Goal: Task Accomplishment & Management: Complete application form

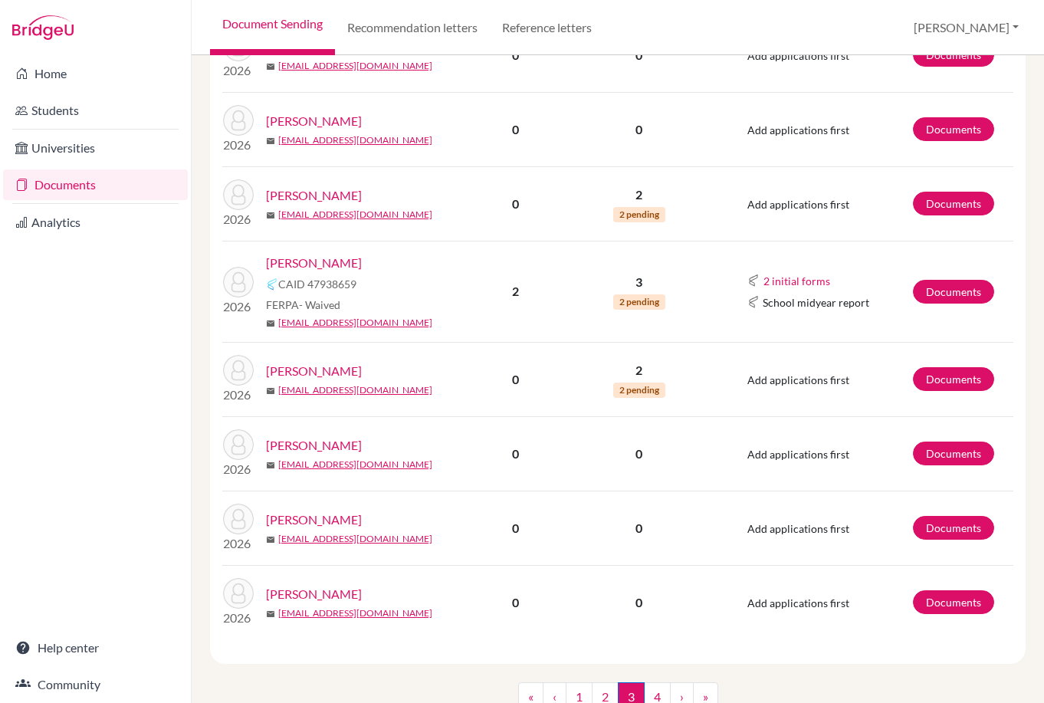
scroll to position [1358, 0]
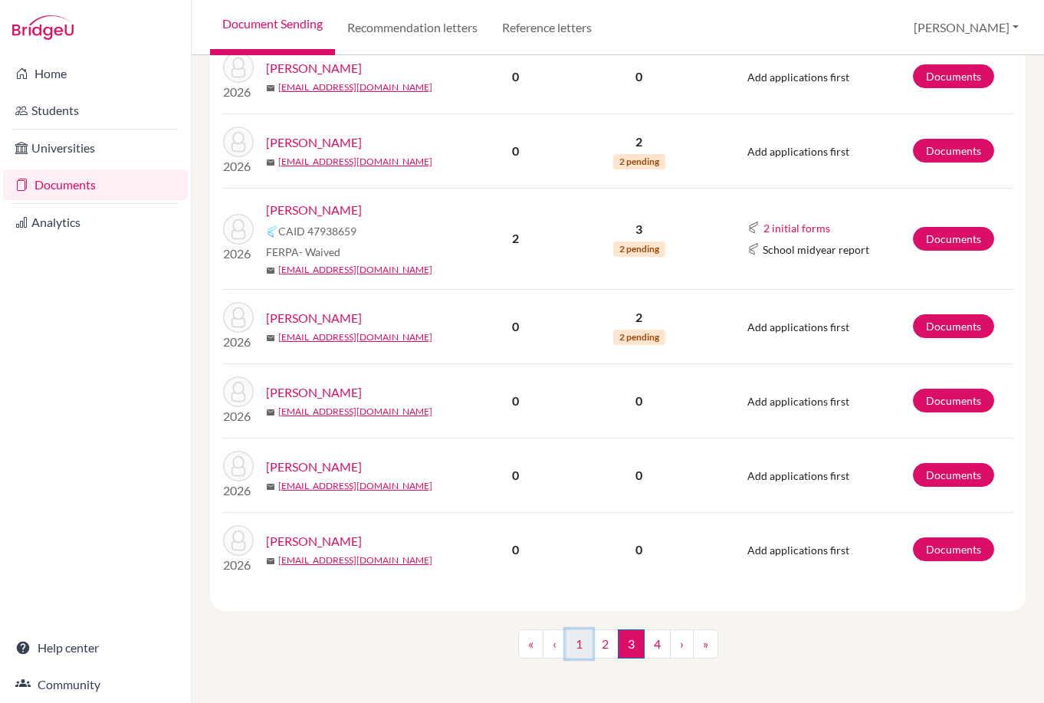
click at [568, 636] on link "1" at bounding box center [578, 643] width 27 height 29
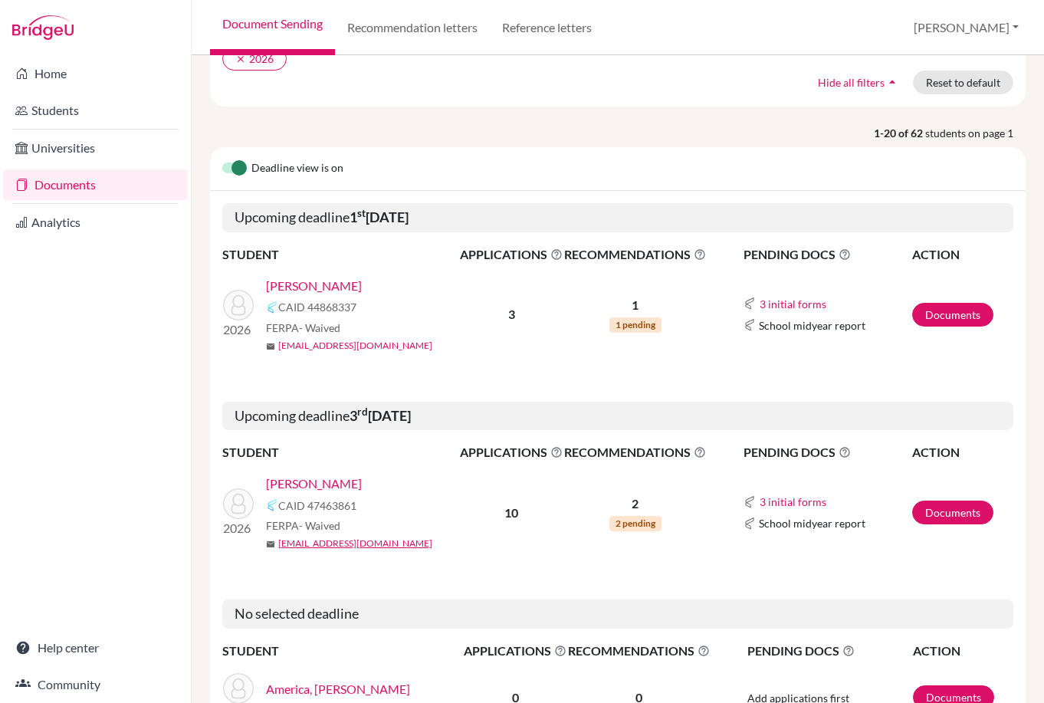
scroll to position [153, 0]
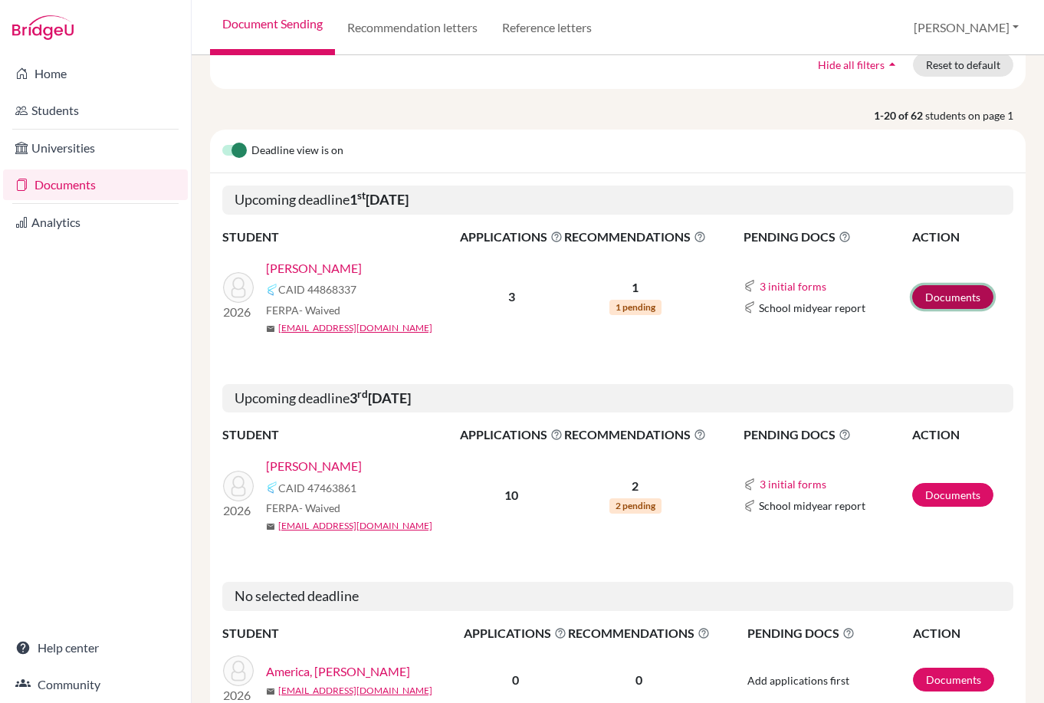
click at [965, 293] on link "Documents" at bounding box center [952, 297] width 81 height 24
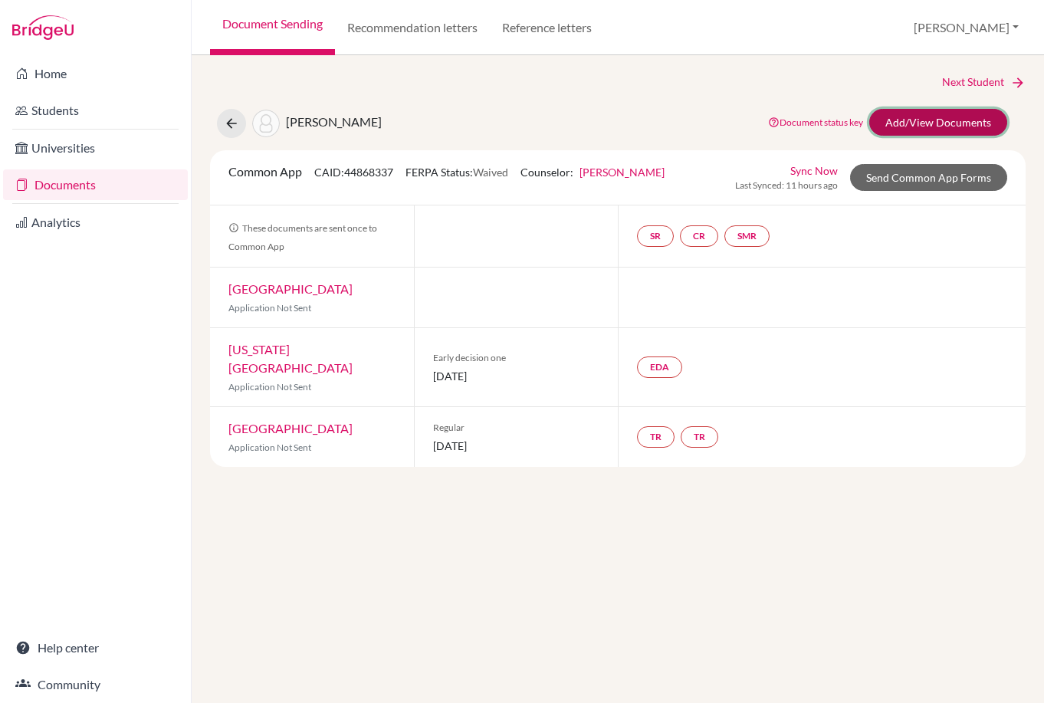
click at [979, 119] on link "Add/View Documents" at bounding box center [938, 122] width 138 height 27
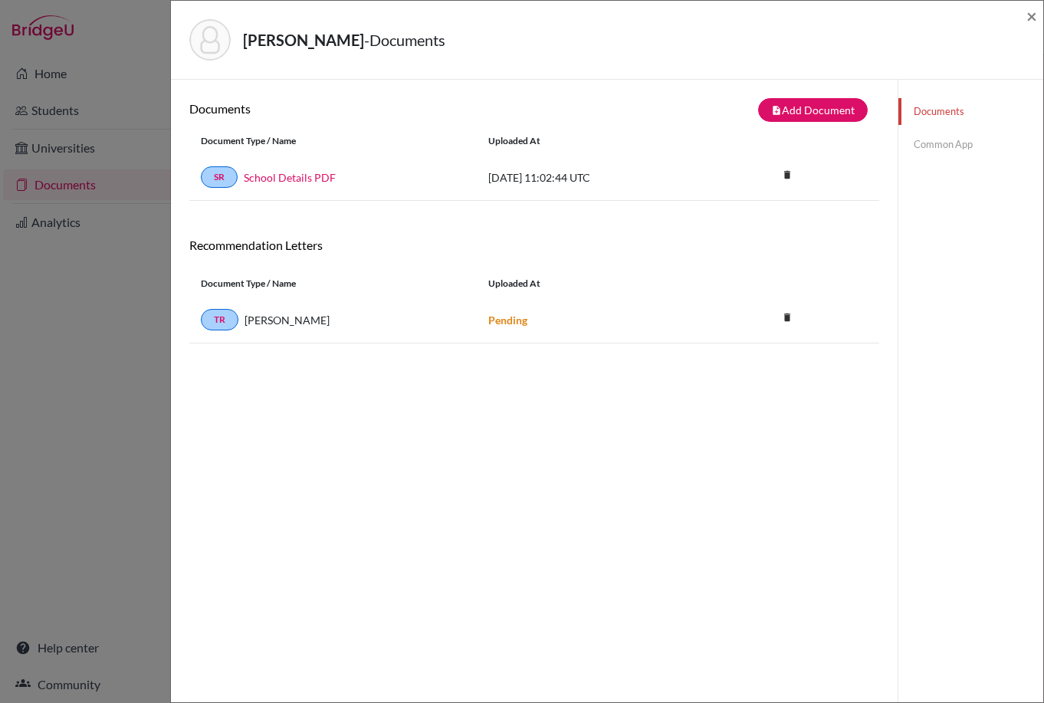
click at [943, 146] on link "Common App" at bounding box center [970, 144] width 145 height 27
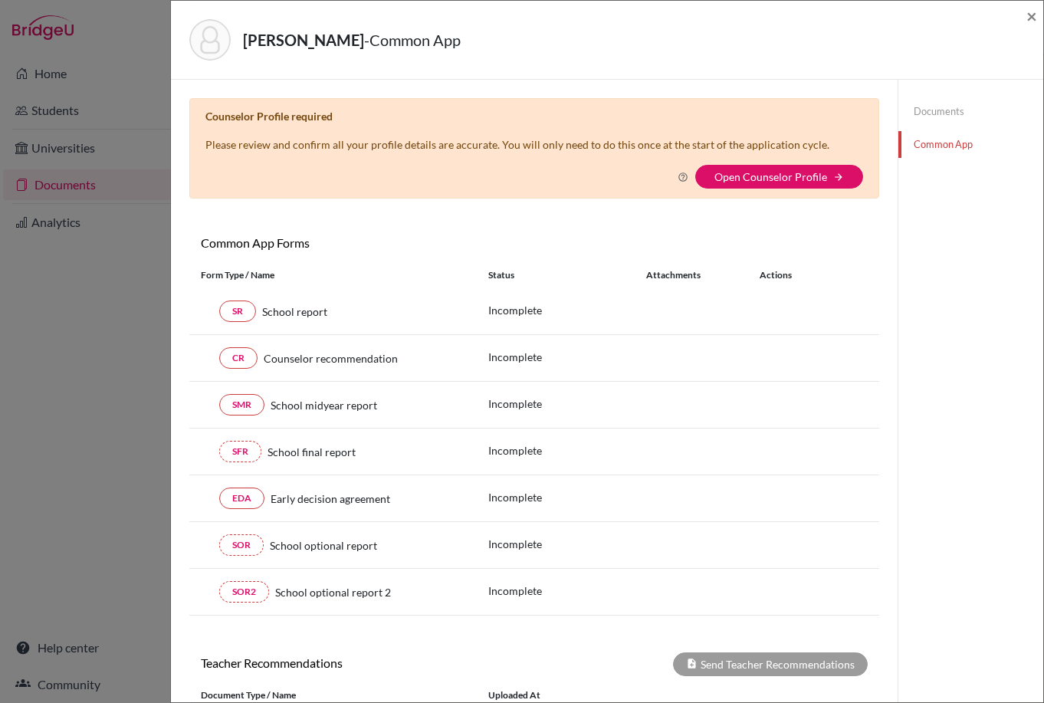
click at [957, 98] on link "Documents" at bounding box center [970, 111] width 145 height 27
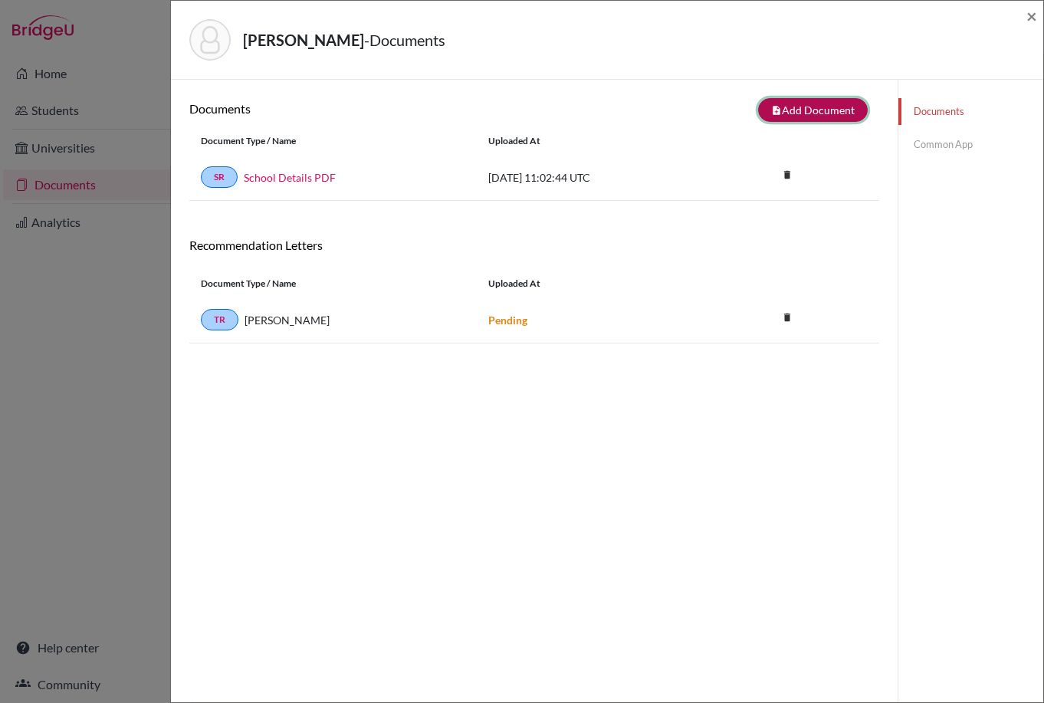
click at [821, 107] on button "note_add Add Document" at bounding box center [813, 110] width 110 height 24
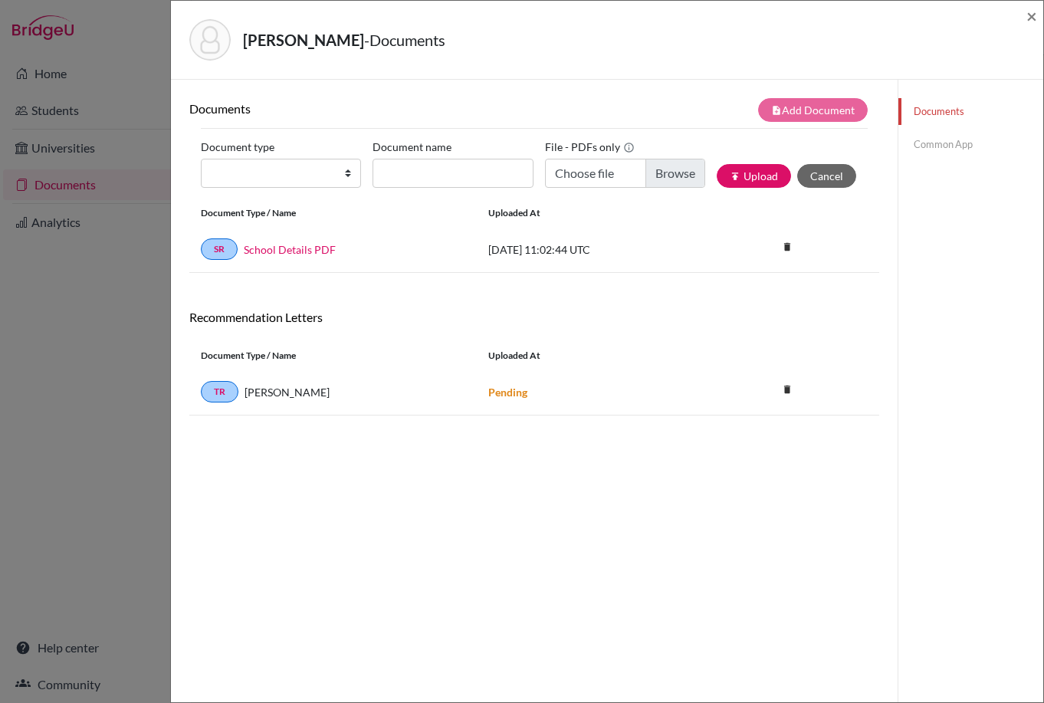
click at [266, 188] on div "Document type Change explanation for Common App reports Counselor recommendatio…" at bounding box center [534, 167] width 667 height 65
click at [267, 179] on select "Change explanation for Common App reports Counselor recommendation Internationa…" at bounding box center [281, 173] width 160 height 29
select select "5"
click at [201, 159] on select "Change explanation for Common App reports Counselor recommendation Internationa…" at bounding box center [281, 173] width 160 height 29
click at [427, 173] on input "Recommender's name" at bounding box center [452, 173] width 160 height 29
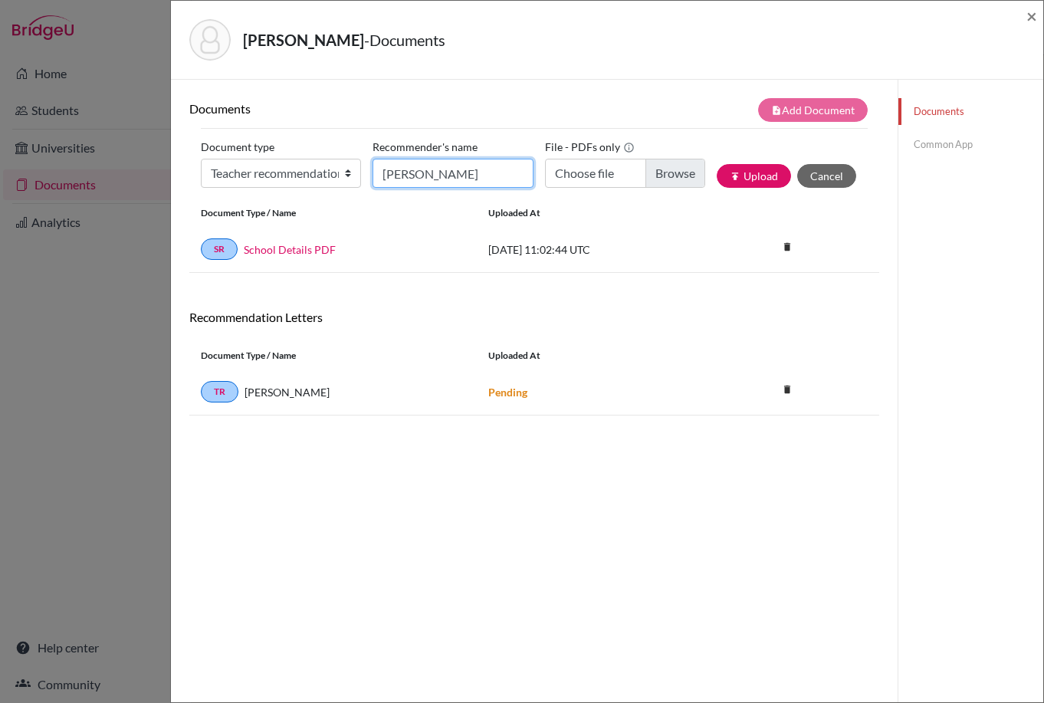
type input "Isabel Jacobson"
click at [680, 180] on input "Choose file" at bounding box center [625, 173] width 160 height 29
type input "C:\fakepath\Ezra Nahmad LoR Jacobson 2025.pdf"
click at [409, 177] on input "Isabel Jacobson" at bounding box center [452, 173] width 160 height 29
type input "Isabell Jacobson"
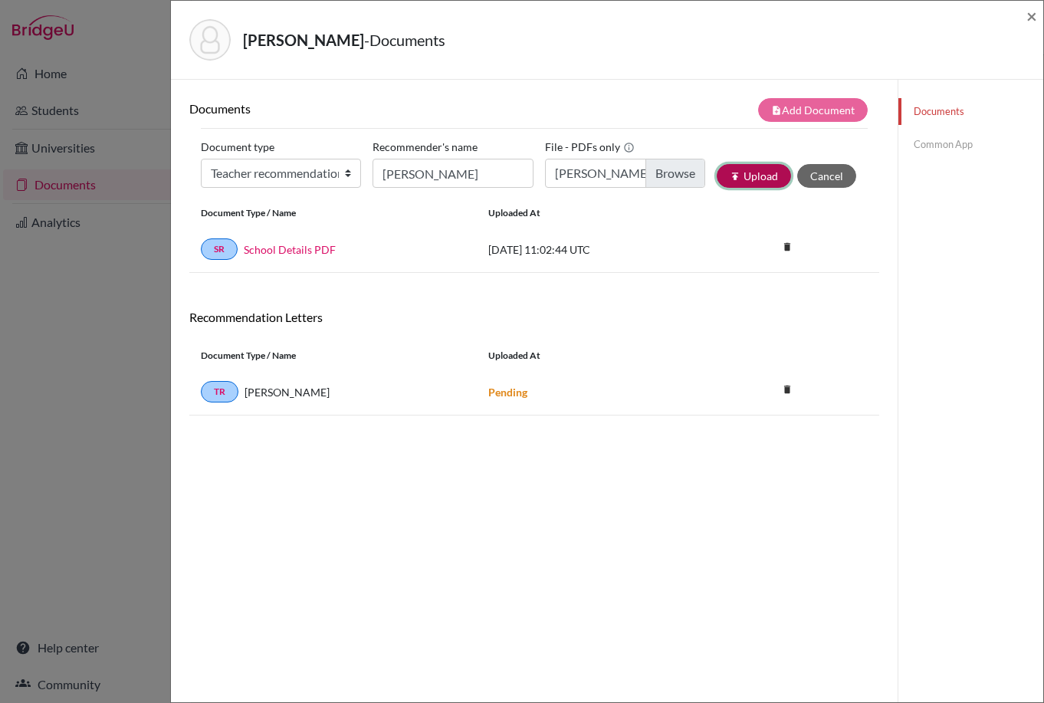
click at [756, 182] on button "publish Upload" at bounding box center [753, 176] width 74 height 24
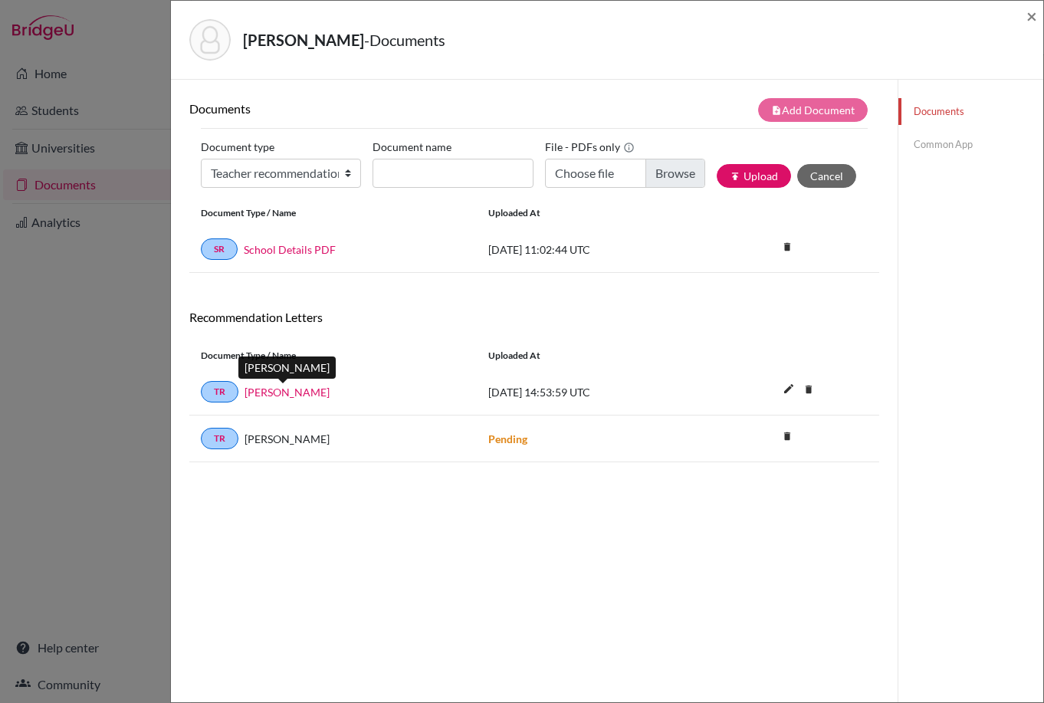
click at [294, 393] on link "[PERSON_NAME]" at bounding box center [286, 392] width 85 height 16
click at [215, 390] on link "TR" at bounding box center [220, 391] width 38 height 21
click at [961, 140] on link "Common App" at bounding box center [970, 144] width 145 height 27
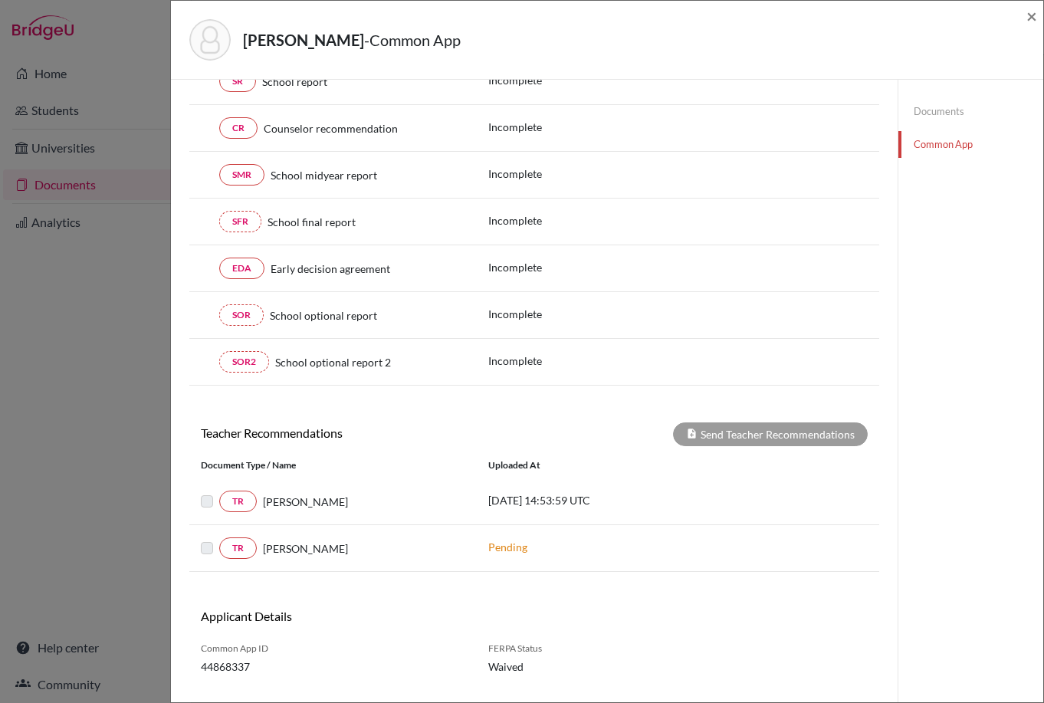
scroll to position [264, 0]
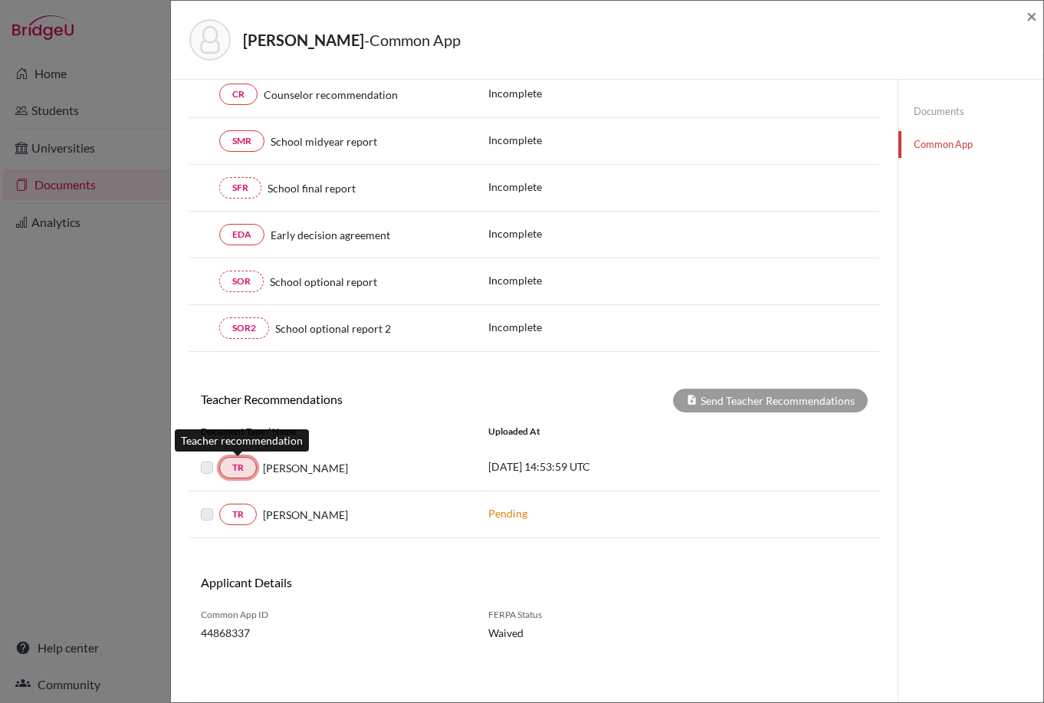
click at [244, 468] on link "TR" at bounding box center [238, 467] width 38 height 21
click at [238, 466] on link "TR" at bounding box center [238, 467] width 38 height 21
click at [219, 458] on label at bounding box center [219, 458] width 0 height 0
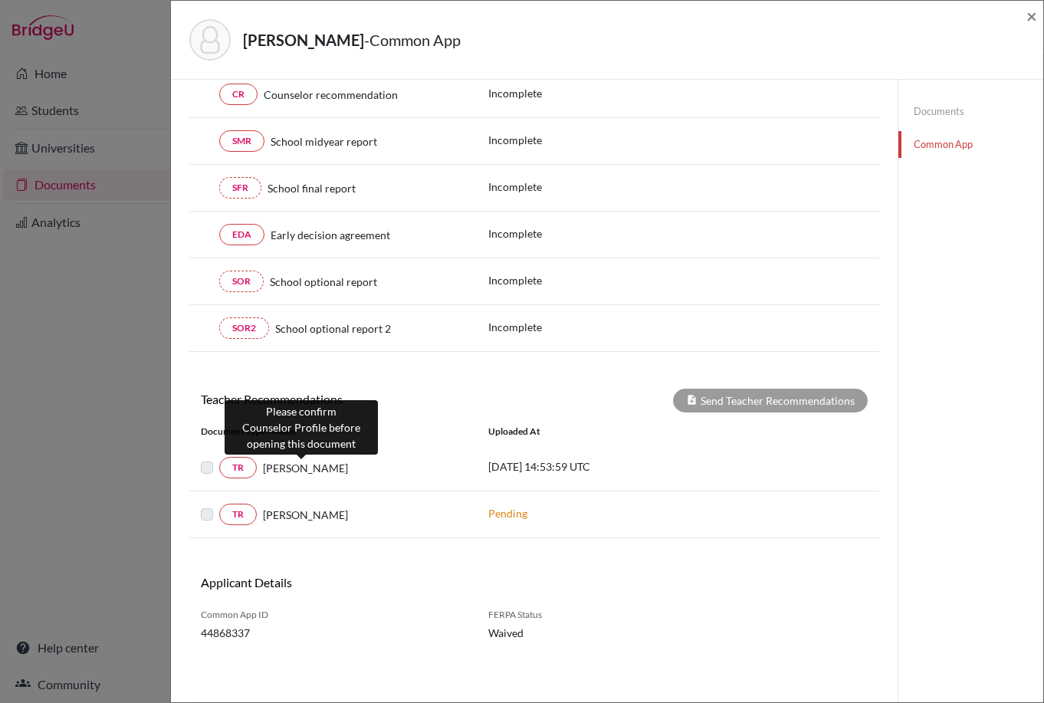
click at [291, 470] on span "[PERSON_NAME]" at bounding box center [305, 468] width 85 height 16
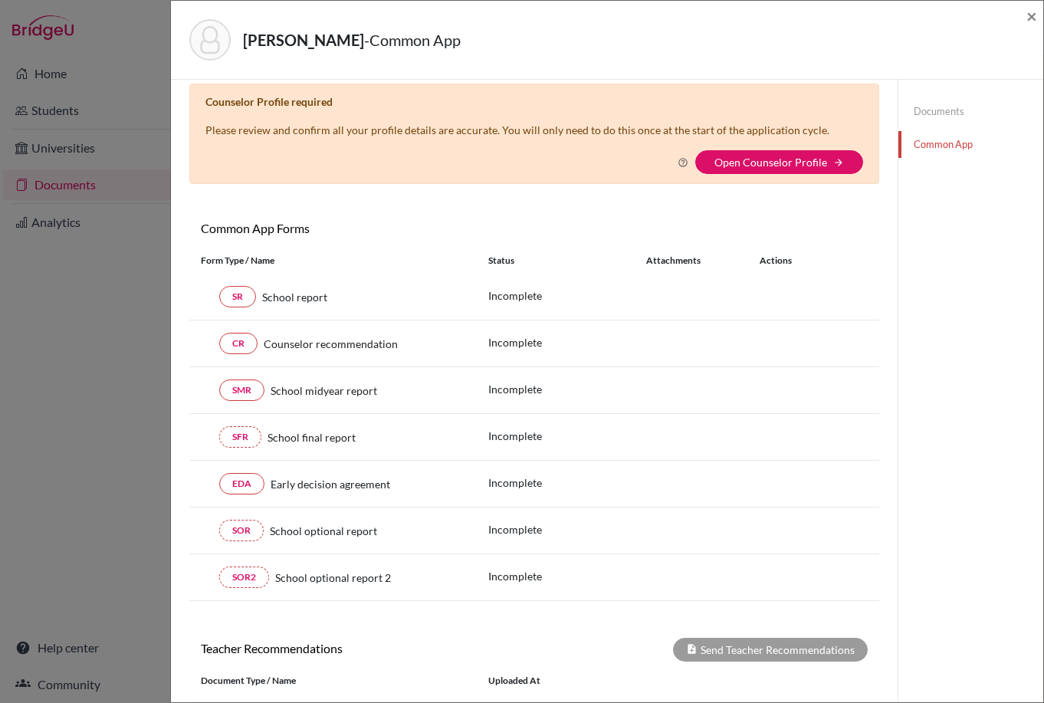
scroll to position [0, 0]
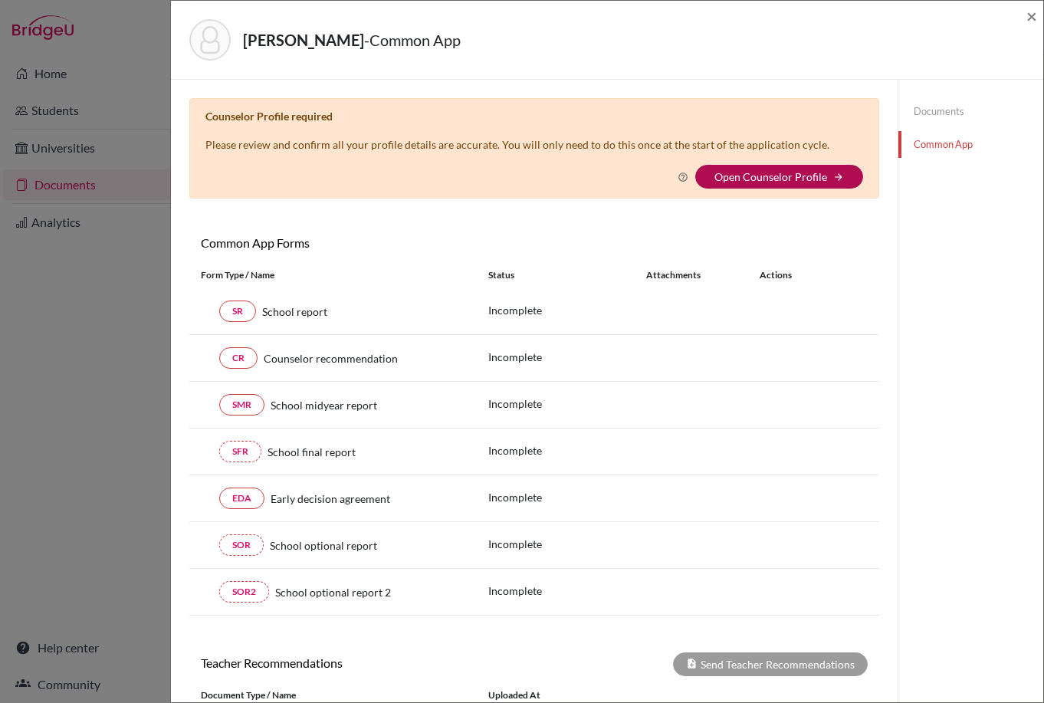
click at [793, 175] on link "Open Counselor Profile" at bounding box center [770, 176] width 113 height 13
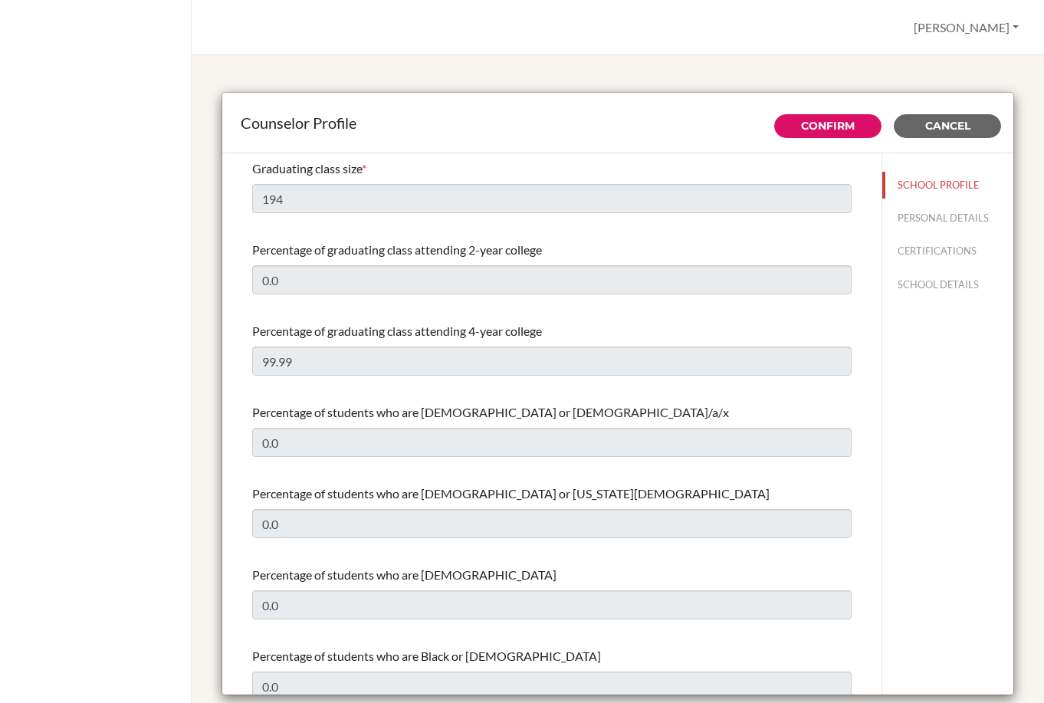
select select "1"
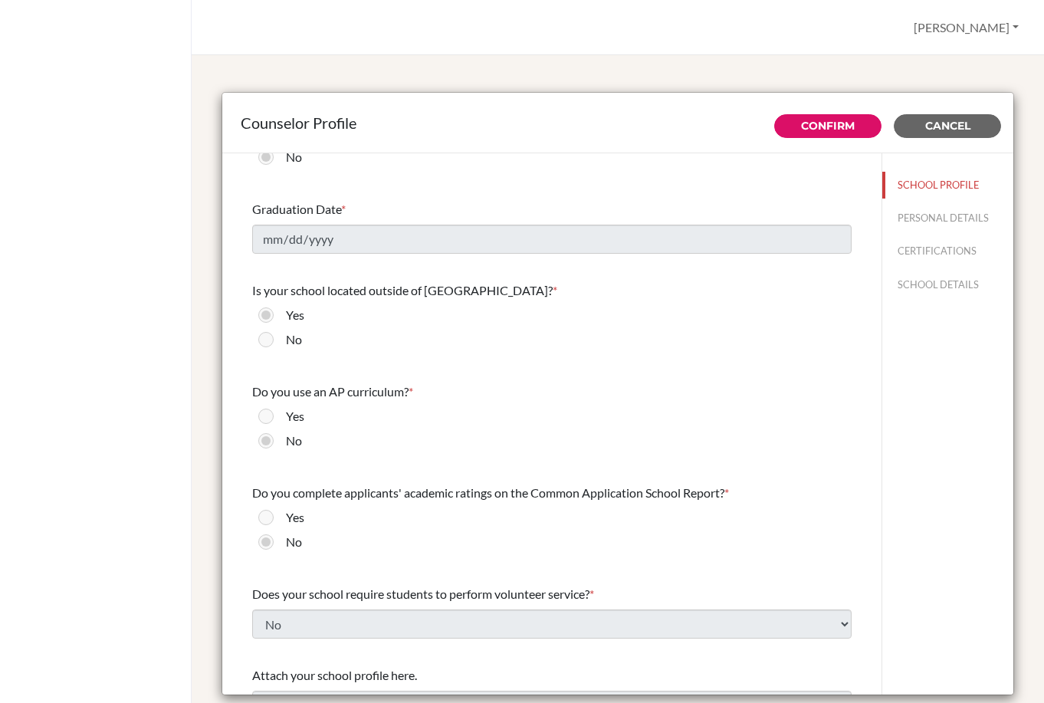
scroll to position [1375, 0]
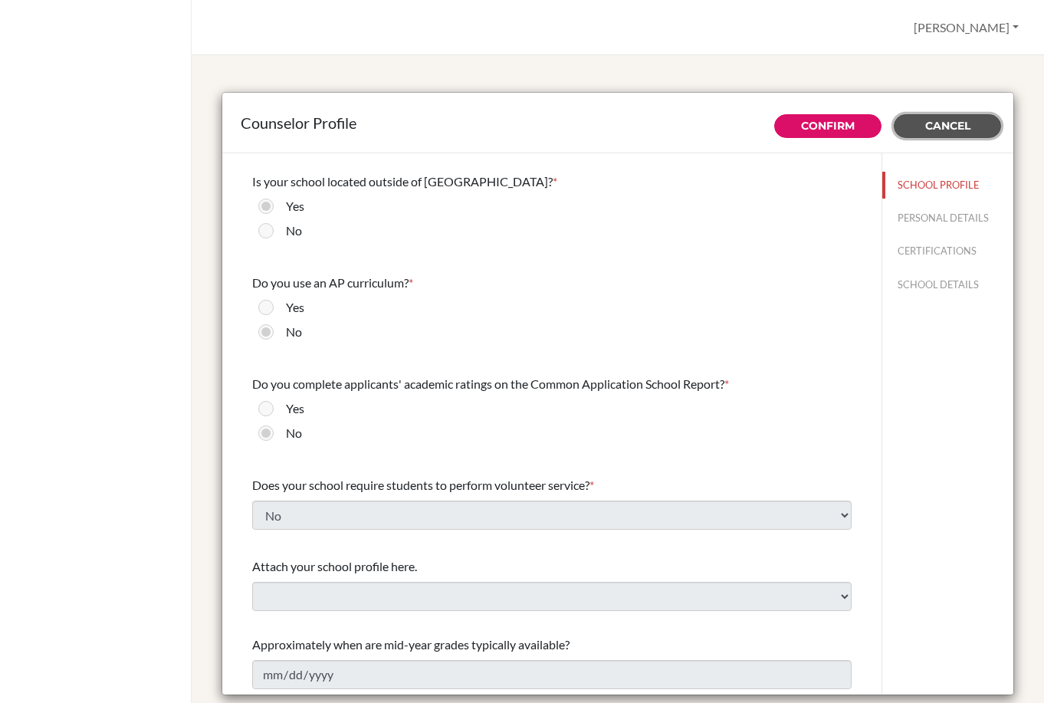
click at [941, 127] on span "Cancel" at bounding box center [947, 126] width 45 height 14
